Goal: Task Accomplishment & Management: Manage account settings

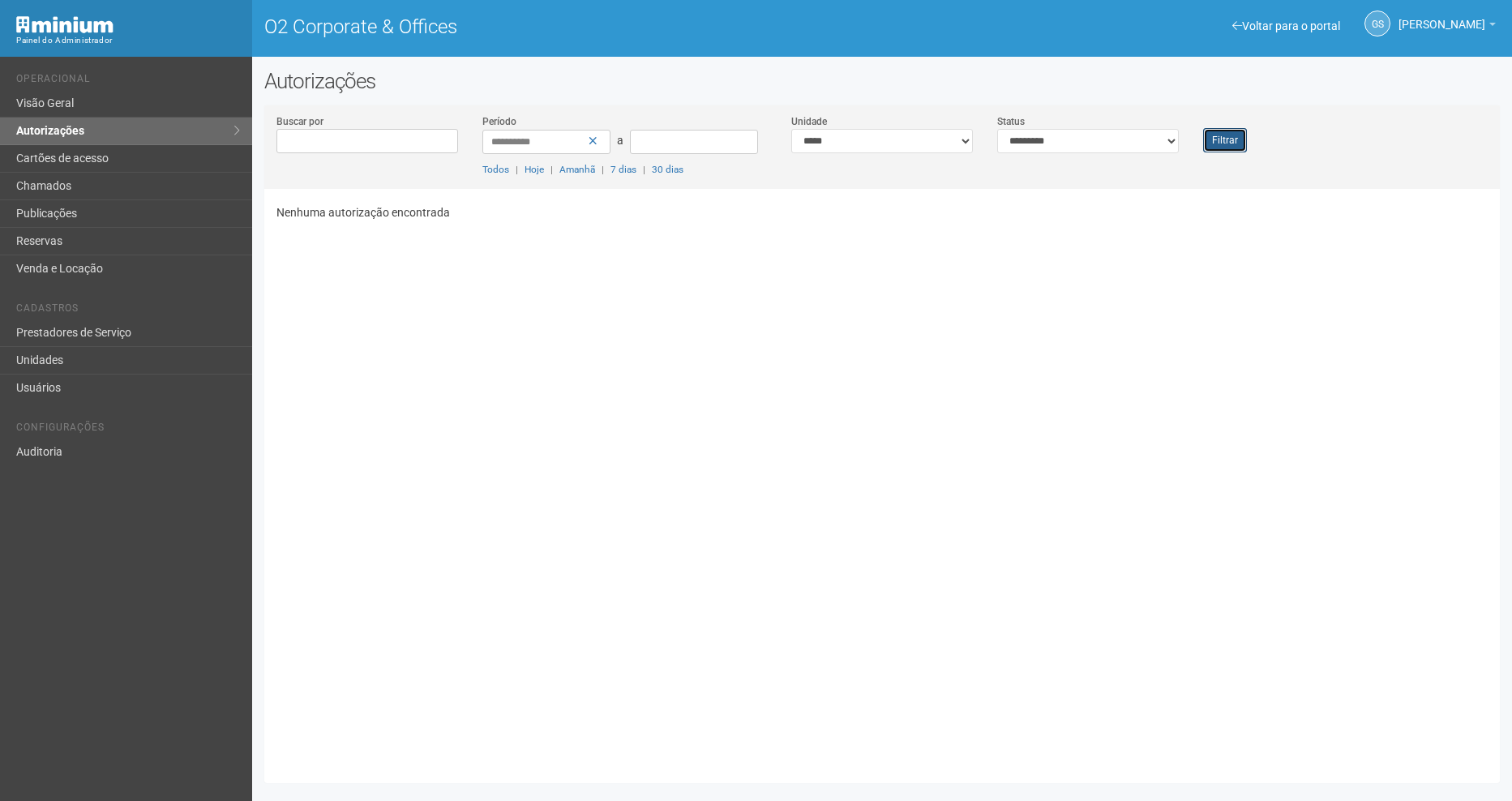
click at [1231, 139] on button "Filtrar" at bounding box center [1225, 140] width 43 height 25
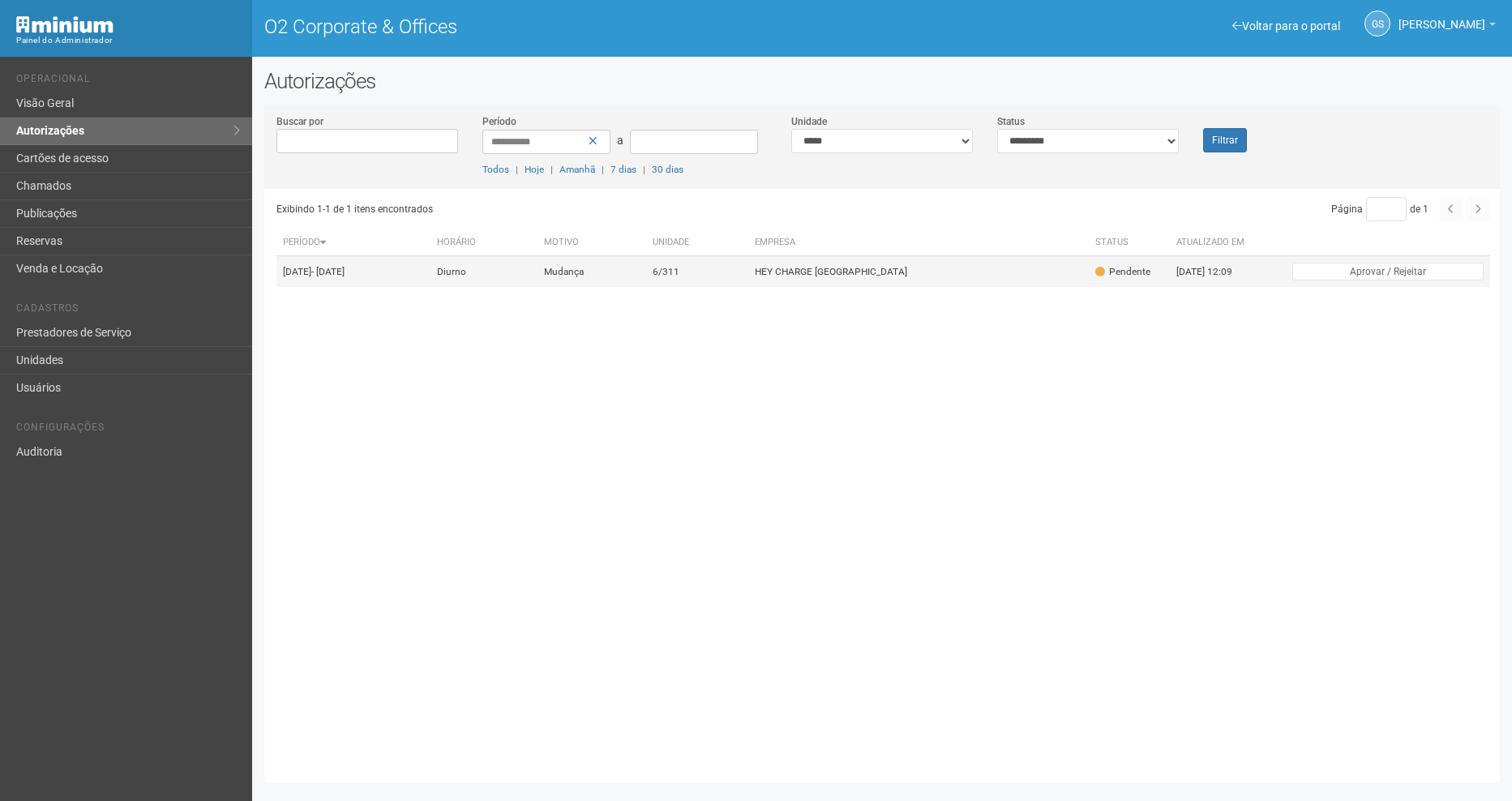
click at [748, 277] on td "6/311" at bounding box center [697, 272] width 102 height 32
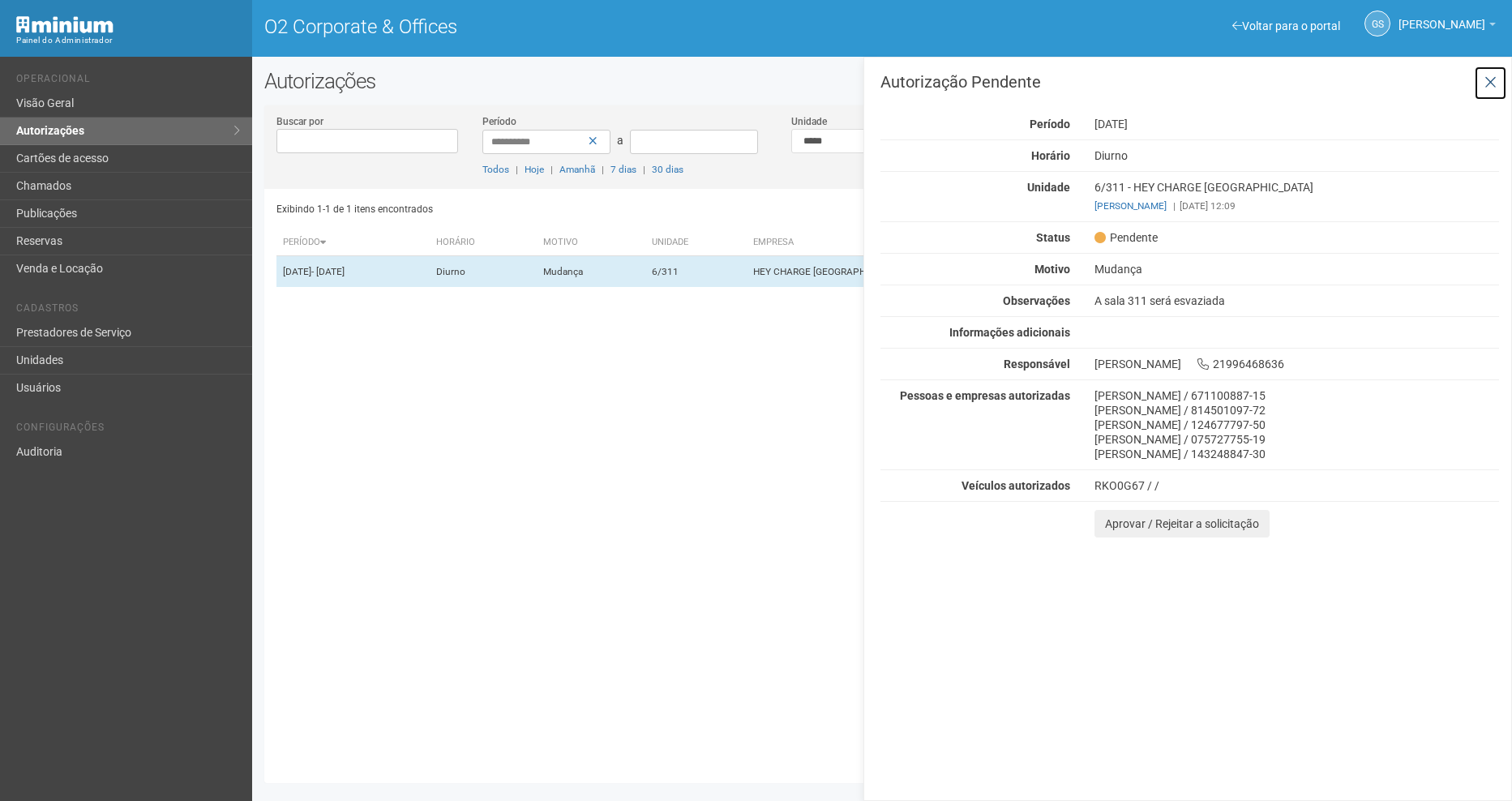
click at [1493, 88] on icon at bounding box center [1490, 83] width 12 height 16
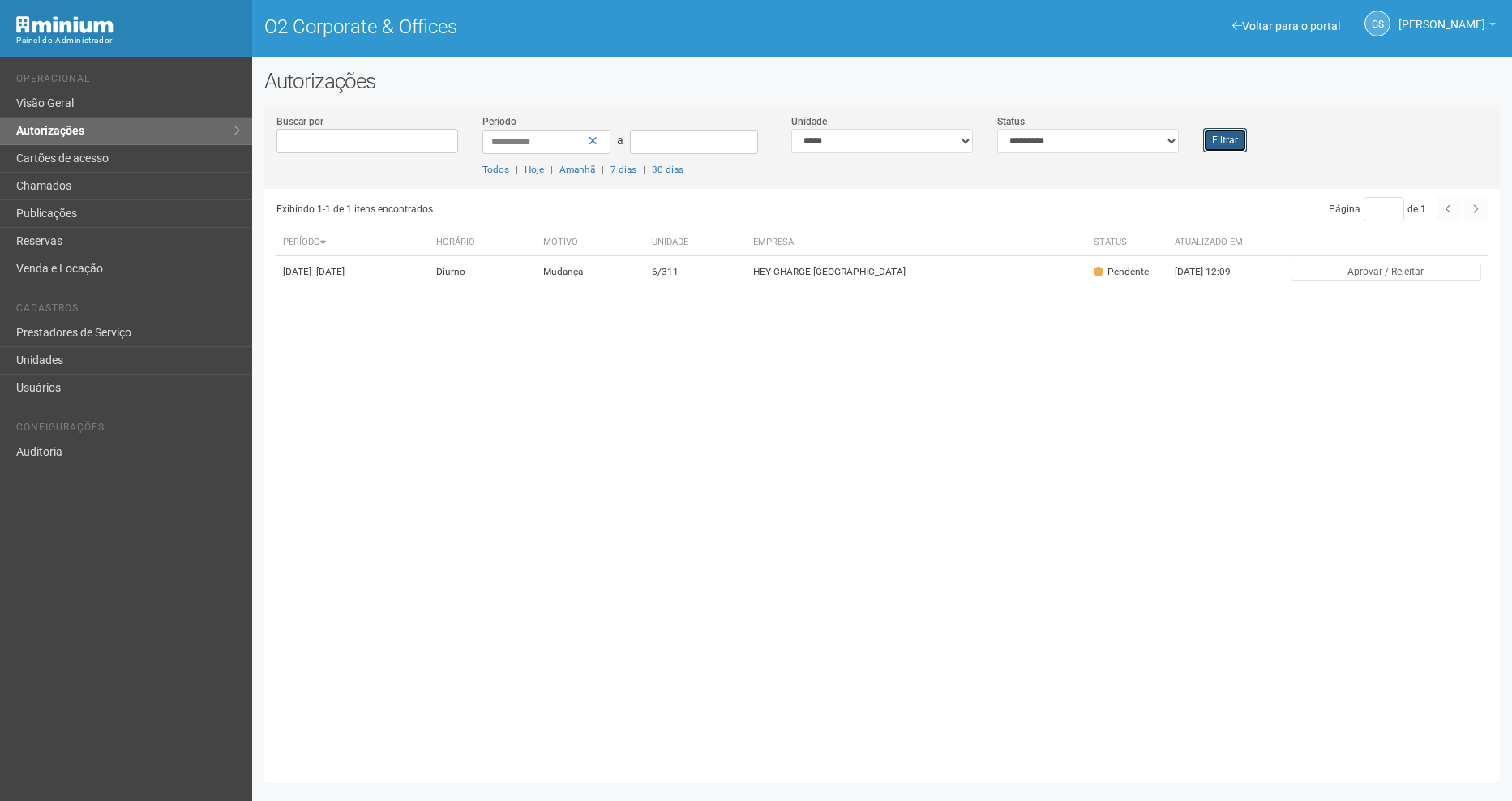
click at [1238, 147] on button "Filtrar" at bounding box center [1225, 140] width 43 height 25
click at [748, 270] on td "6/311" at bounding box center [697, 272] width 102 height 32
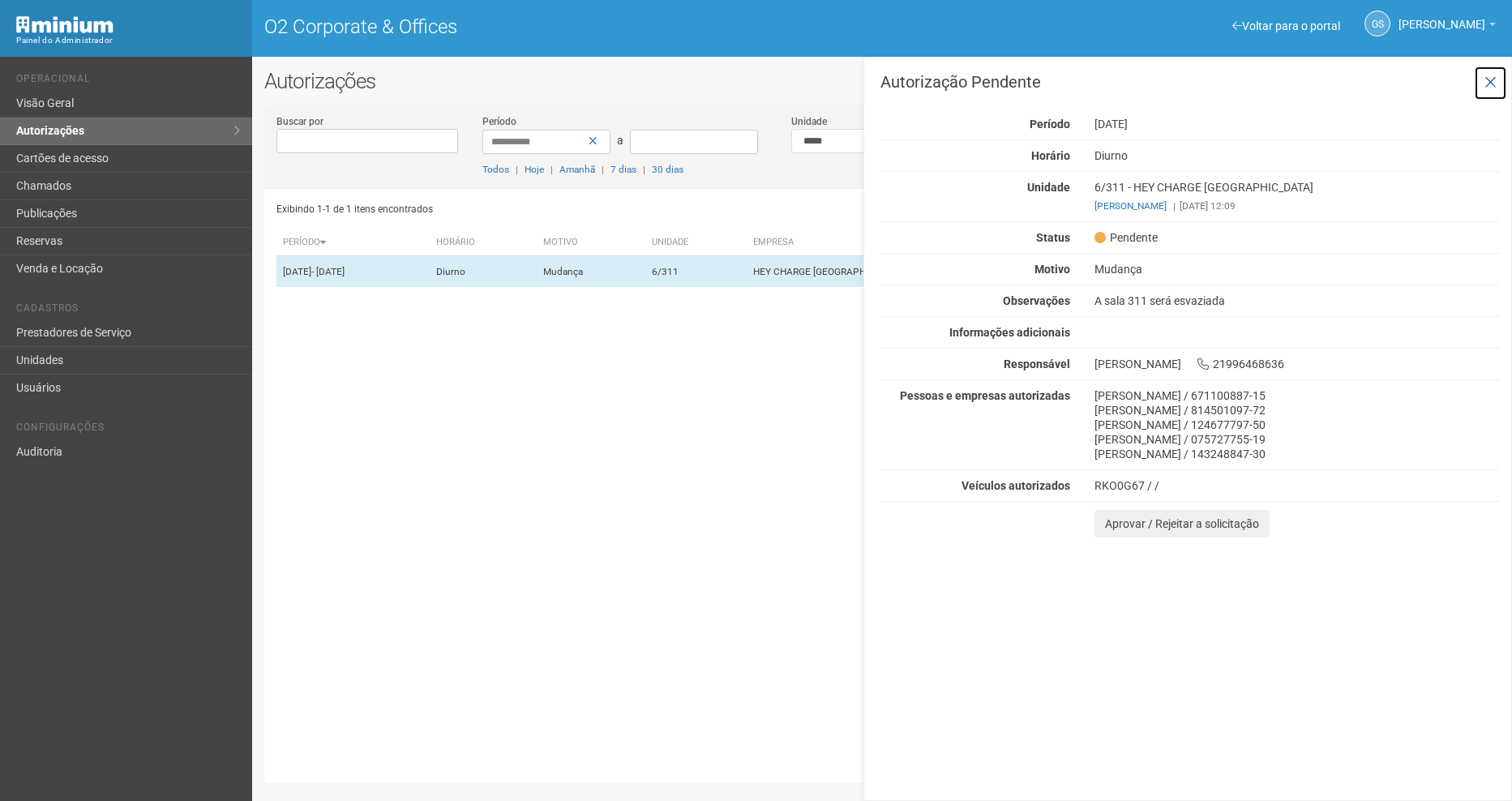
click at [1484, 89] on icon at bounding box center [1490, 83] width 12 height 16
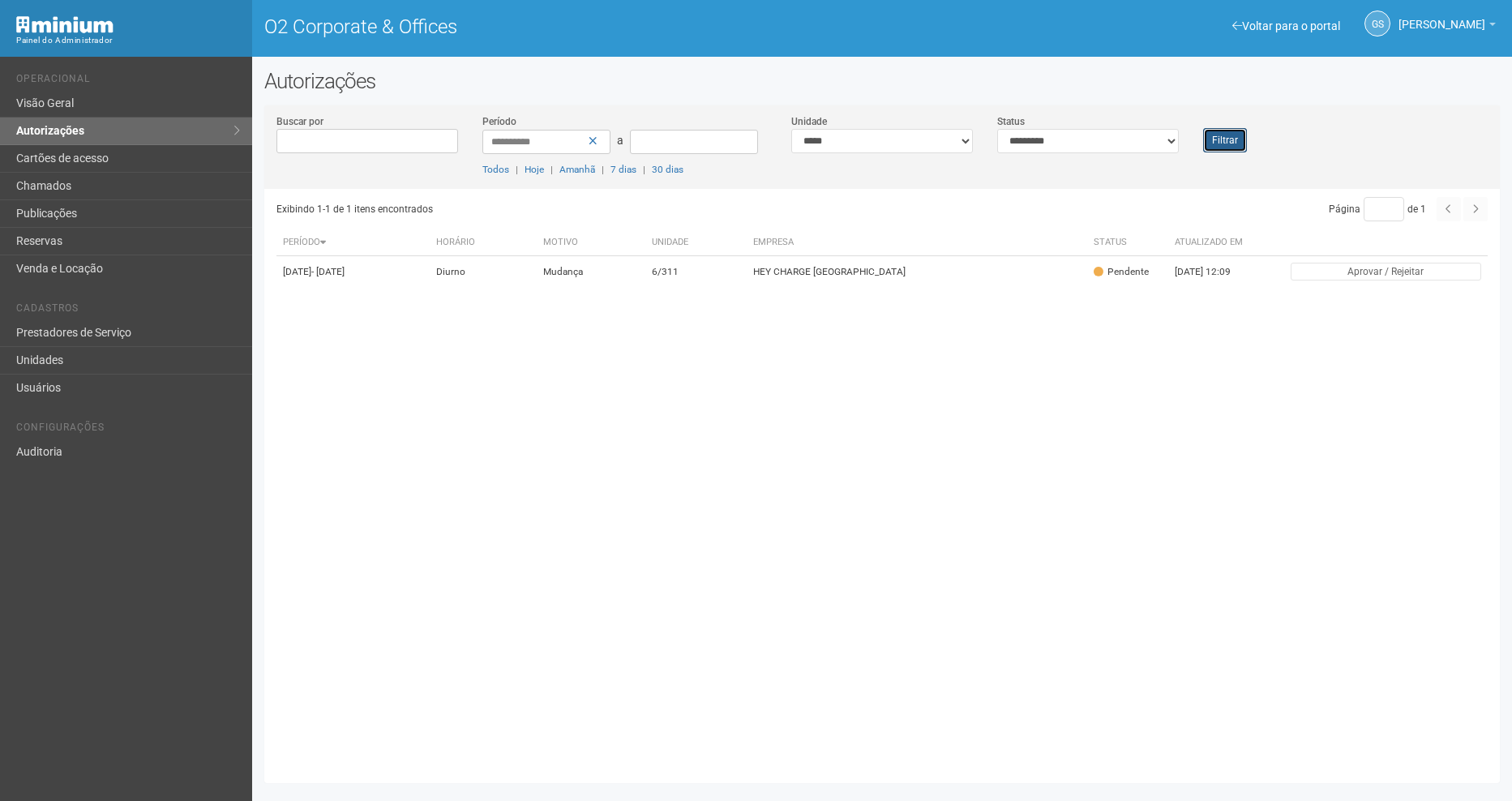
click at [1217, 145] on button "Filtrar" at bounding box center [1225, 140] width 43 height 25
